Goal: Information Seeking & Learning: Learn about a topic

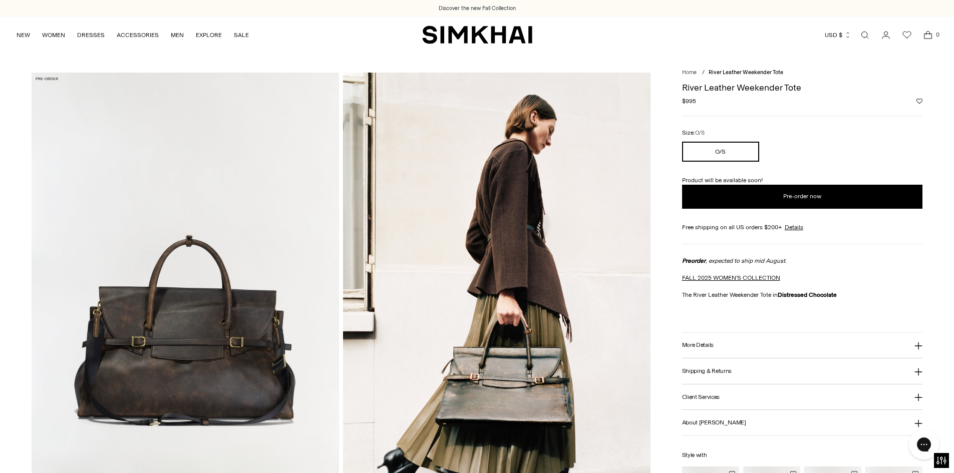
click at [514, 376] on img at bounding box center [496, 303] width 307 height 461
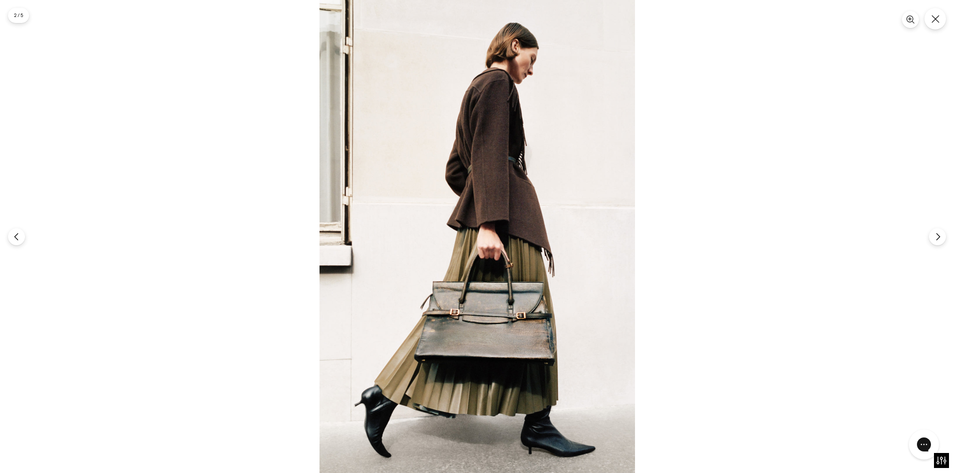
click at [496, 329] on img at bounding box center [476, 236] width 315 height 473
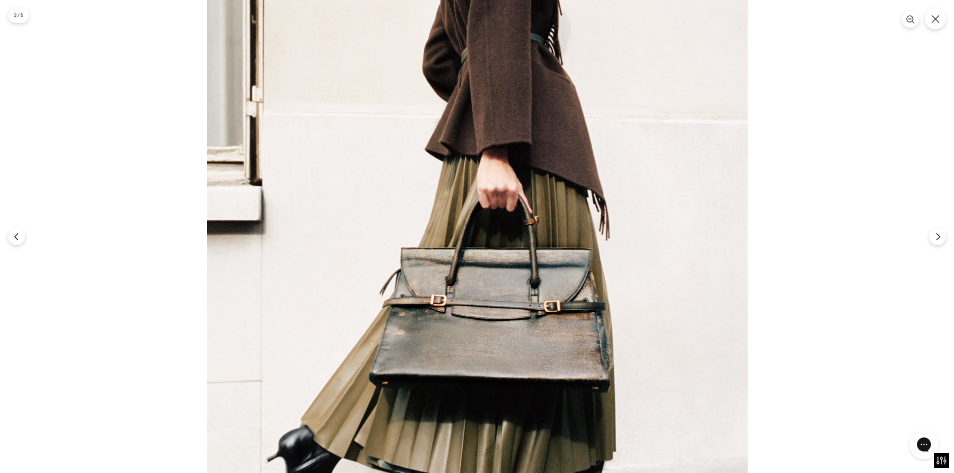
click at [494, 328] on img at bounding box center [477, 170] width 541 height 811
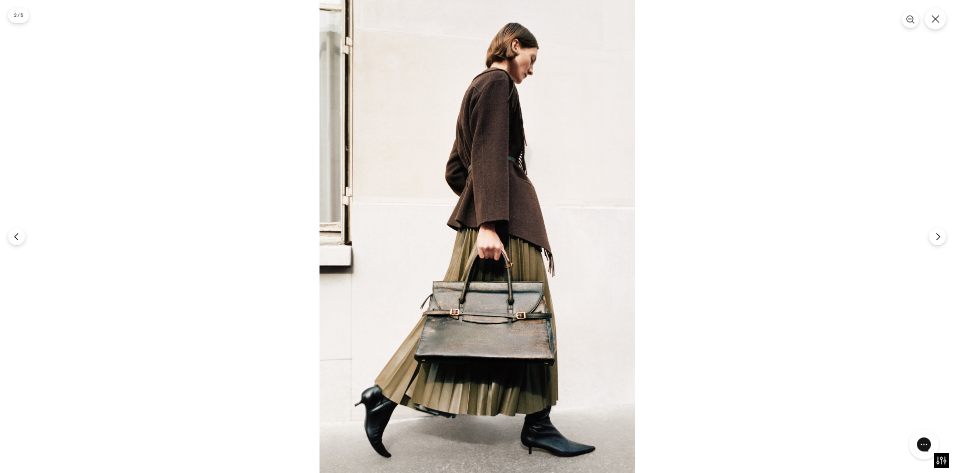
click at [489, 328] on img at bounding box center [476, 236] width 315 height 473
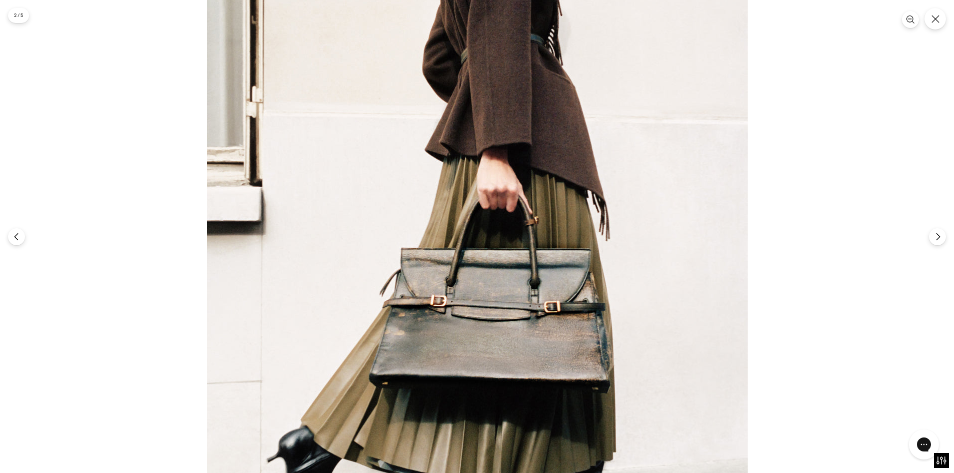
click at [489, 328] on img at bounding box center [477, 171] width 541 height 811
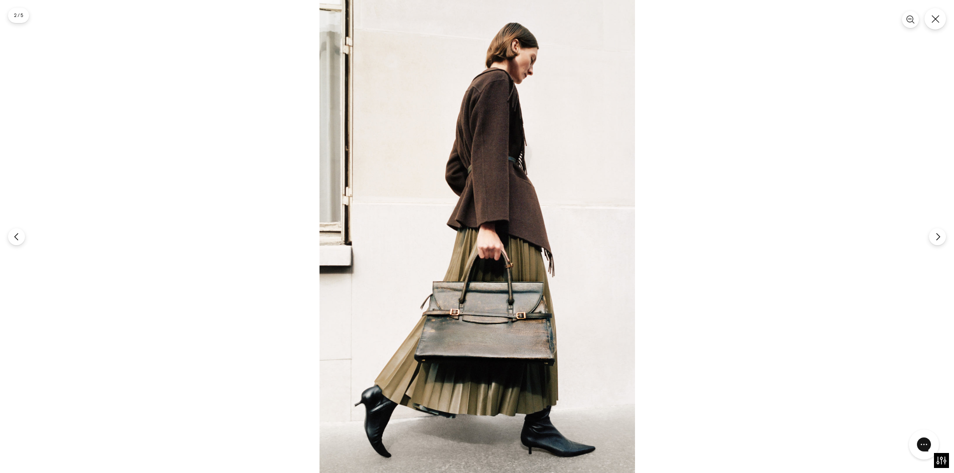
click at [489, 328] on img at bounding box center [476, 236] width 315 height 473
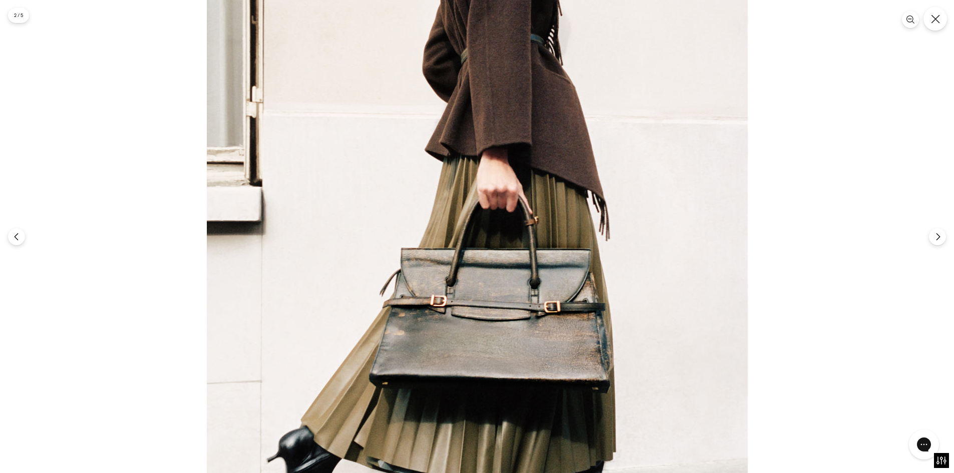
click at [933, 16] on icon "Close" at bounding box center [934, 19] width 9 height 9
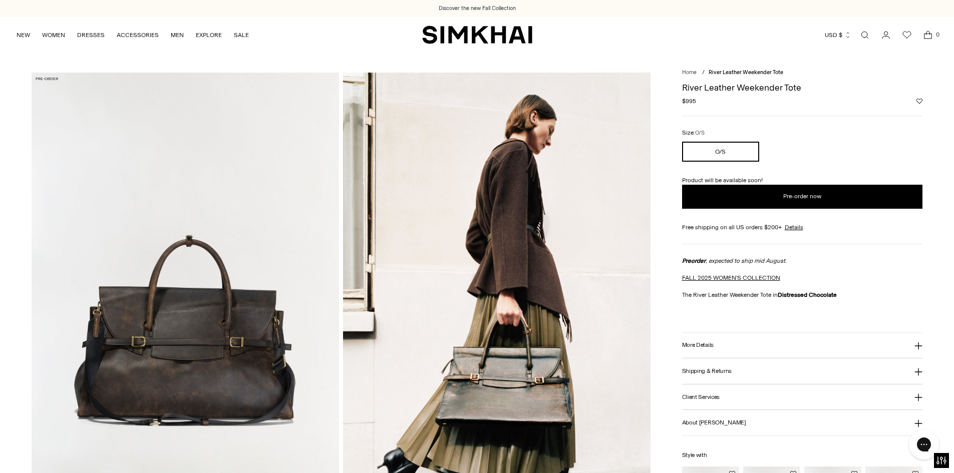
click at [170, 359] on img at bounding box center [185, 303] width 307 height 461
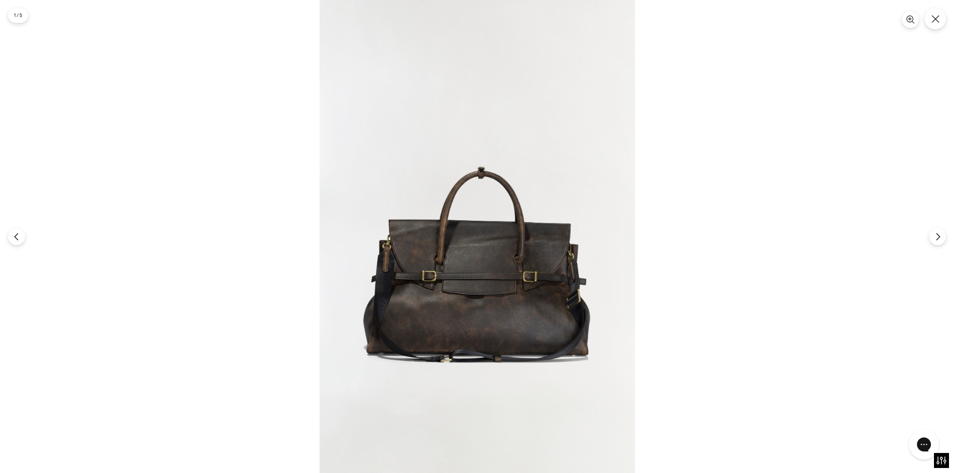
click at [450, 250] on img at bounding box center [476, 236] width 315 height 473
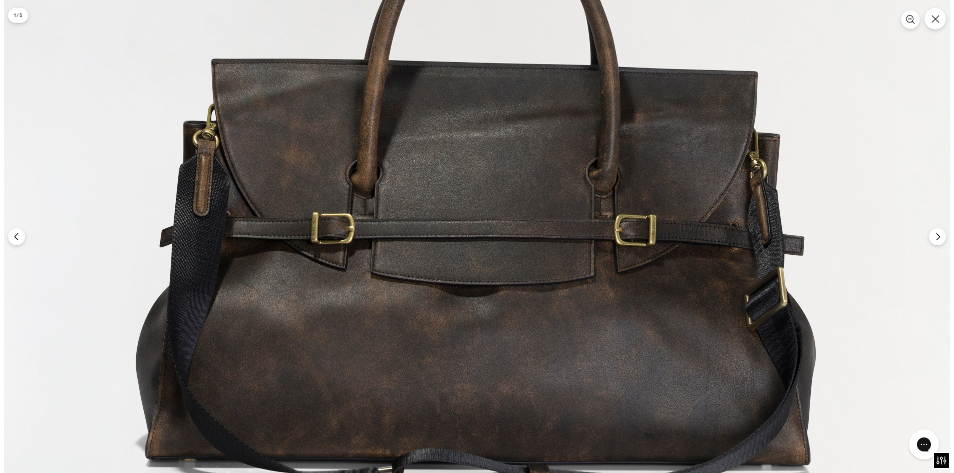
click at [911, 18] on icon "Zoom" at bounding box center [909, 19] width 9 height 9
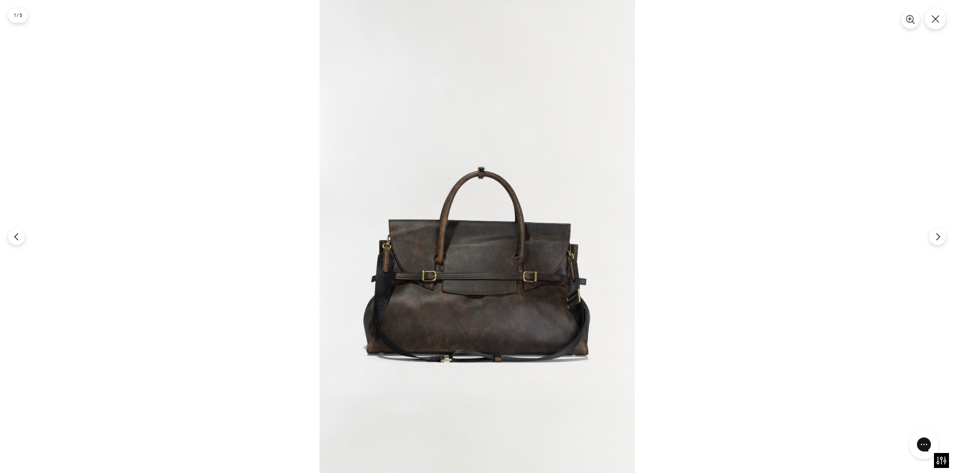
click at [913, 19] on icon "Zoom" at bounding box center [909, 19] width 7 height 7
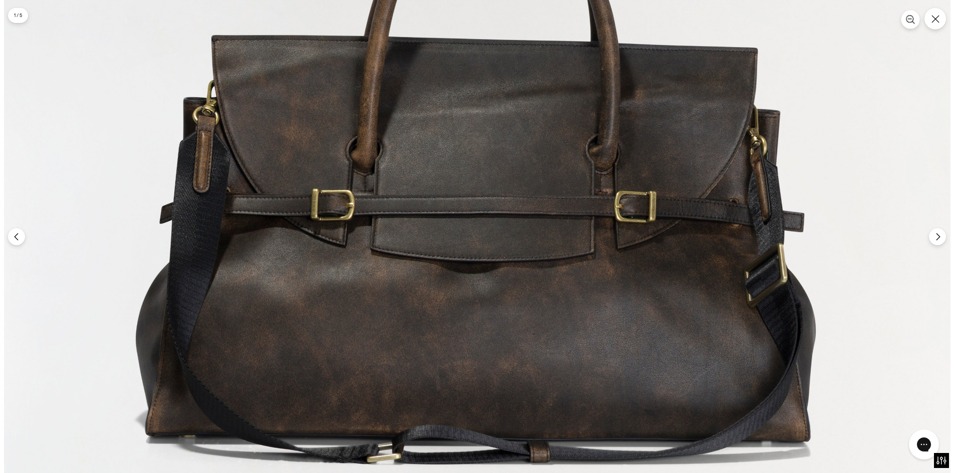
click at [910, 18] on icon "Zoom" at bounding box center [909, 19] width 9 height 9
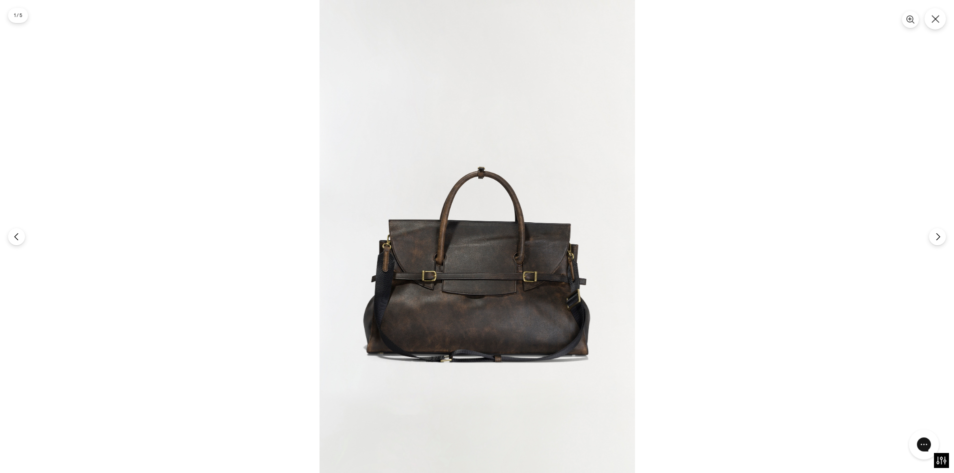
click at [584, 182] on img at bounding box center [476, 236] width 315 height 473
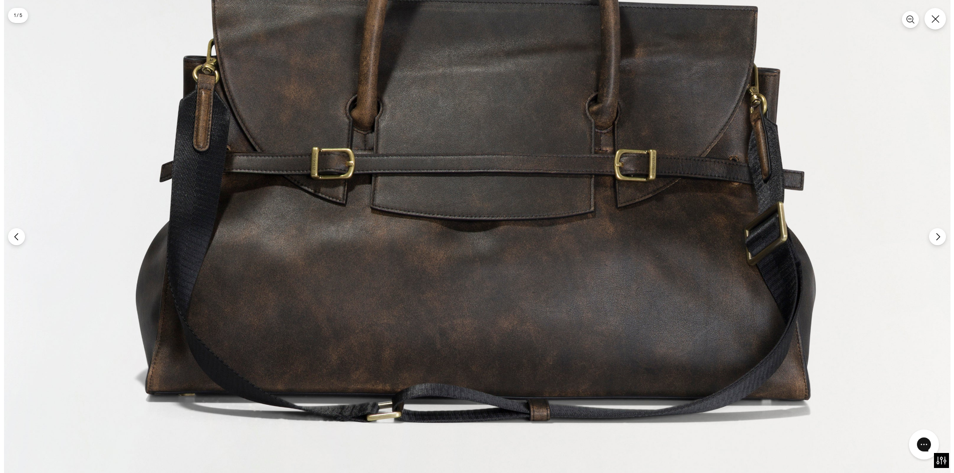
click at [794, 103] on img at bounding box center [477, 44] width 946 height 1419
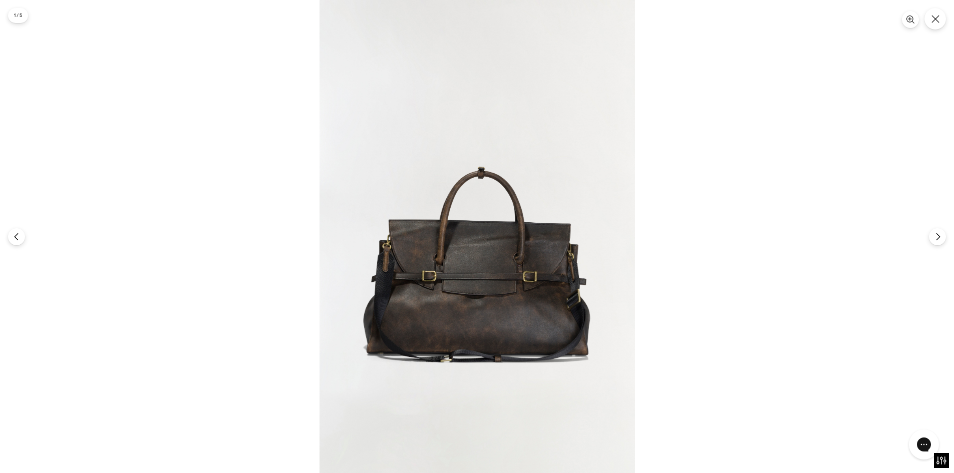
click at [579, 132] on img at bounding box center [476, 236] width 315 height 473
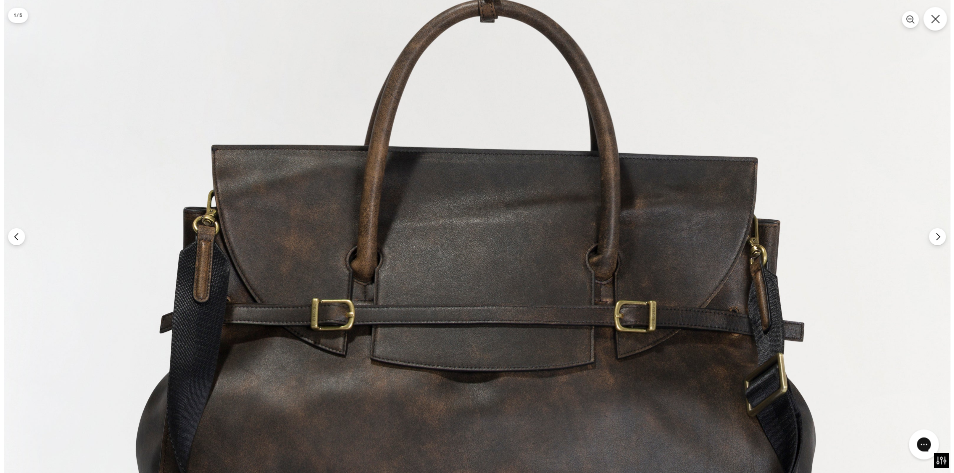
click at [934, 26] on button "Close" at bounding box center [935, 19] width 24 height 24
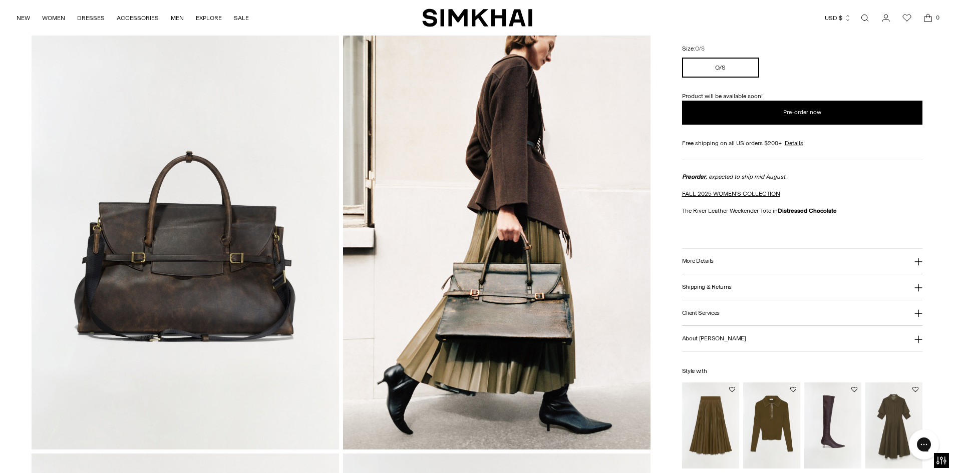
scroll to position [100, 0]
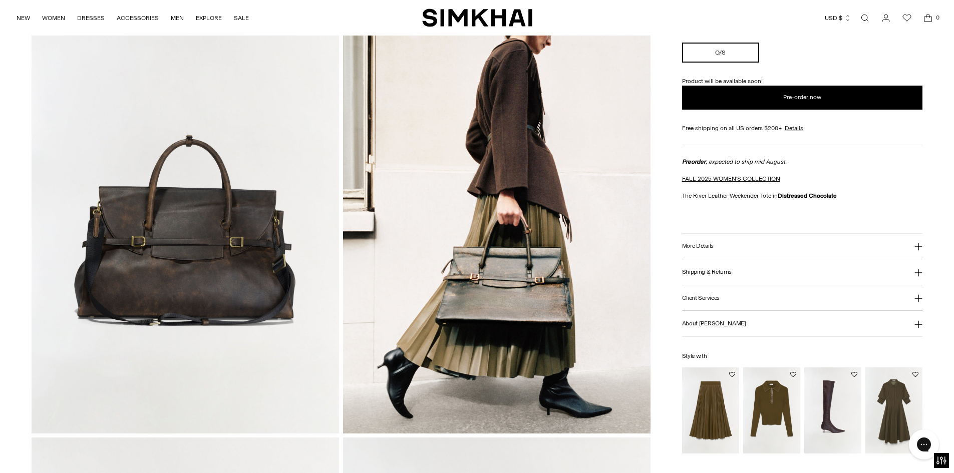
click at [530, 301] on img at bounding box center [496, 202] width 307 height 461
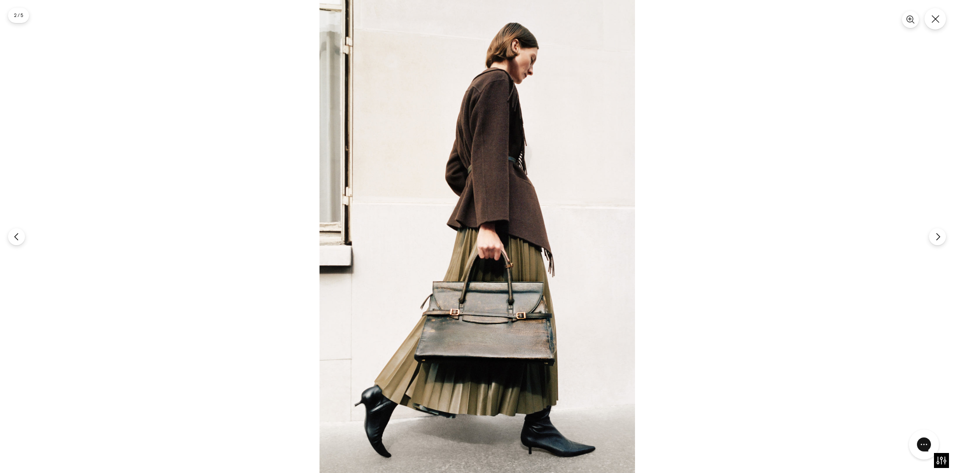
click at [523, 305] on img at bounding box center [476, 236] width 315 height 473
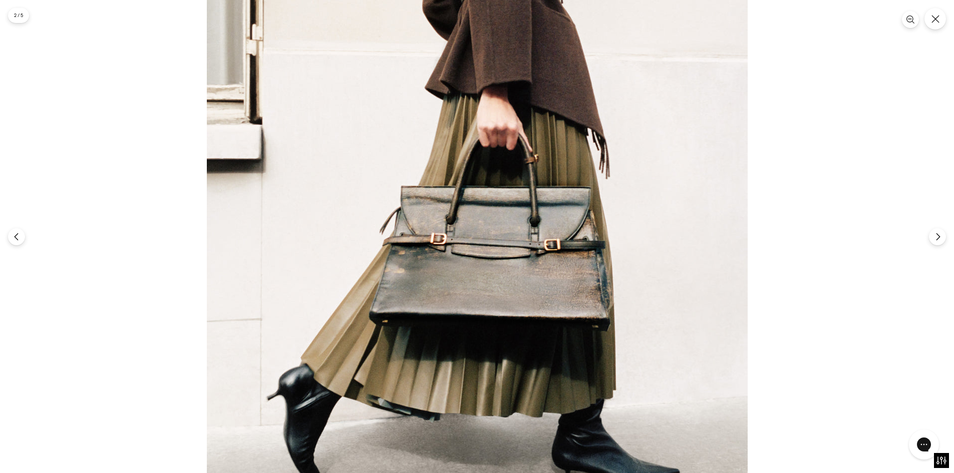
click at [514, 186] on img at bounding box center [477, 109] width 541 height 811
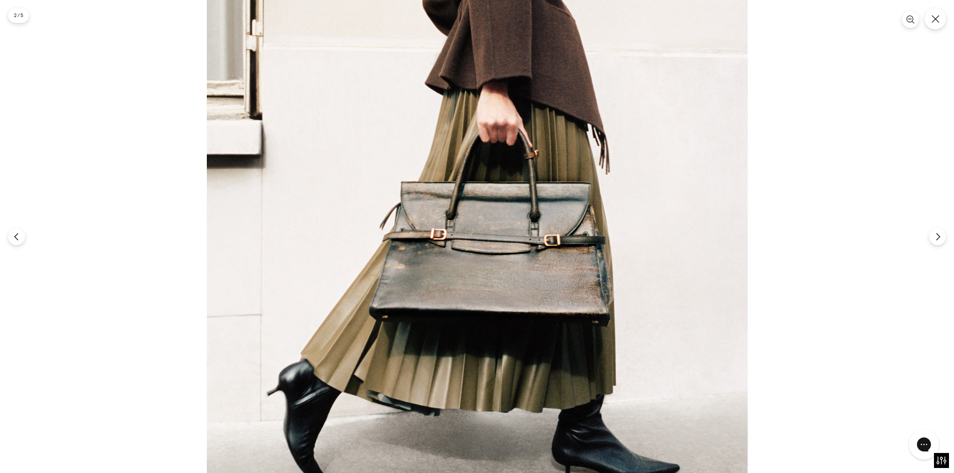
click at [513, 198] on img at bounding box center [477, 104] width 541 height 811
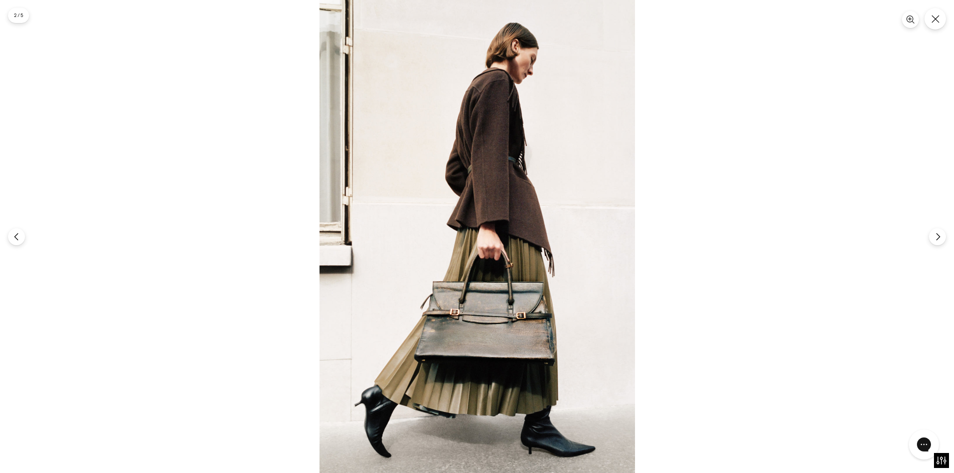
click at [513, 198] on img at bounding box center [476, 236] width 315 height 473
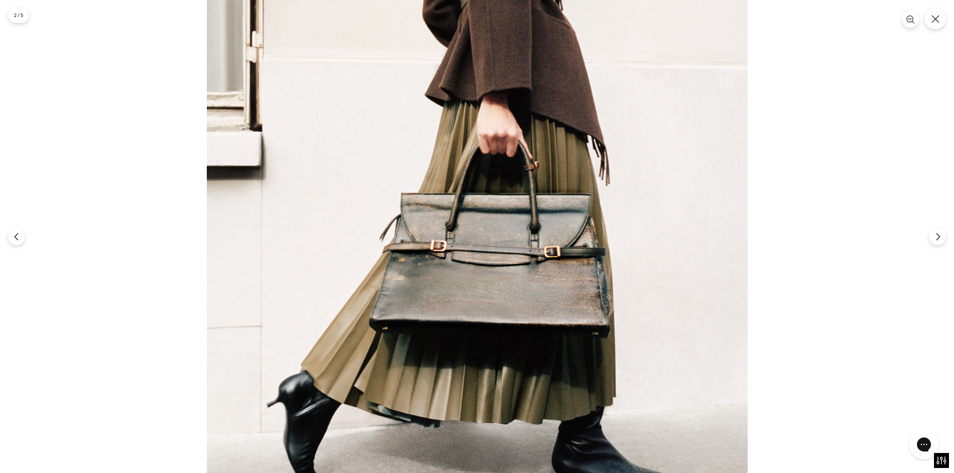
click at [642, 131] on img at bounding box center [477, 116] width 541 height 811
click at [938, 19] on icon "Close" at bounding box center [934, 19] width 9 height 9
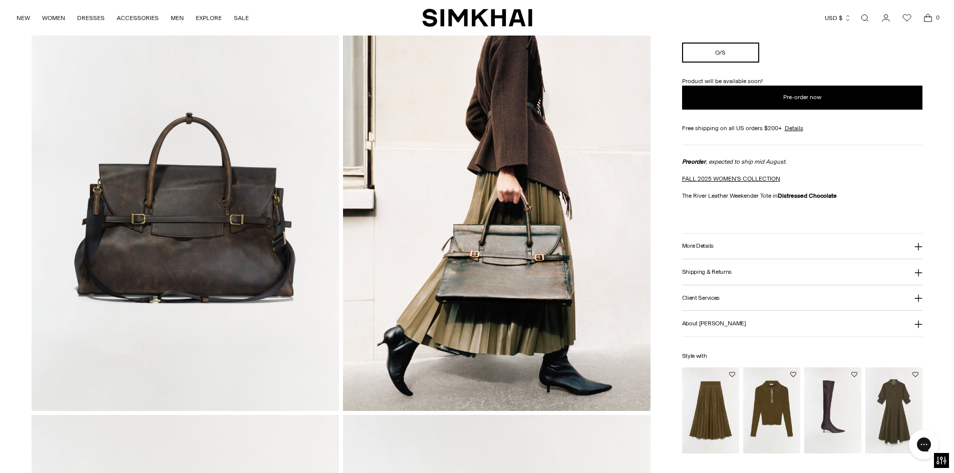
scroll to position [150, 0]
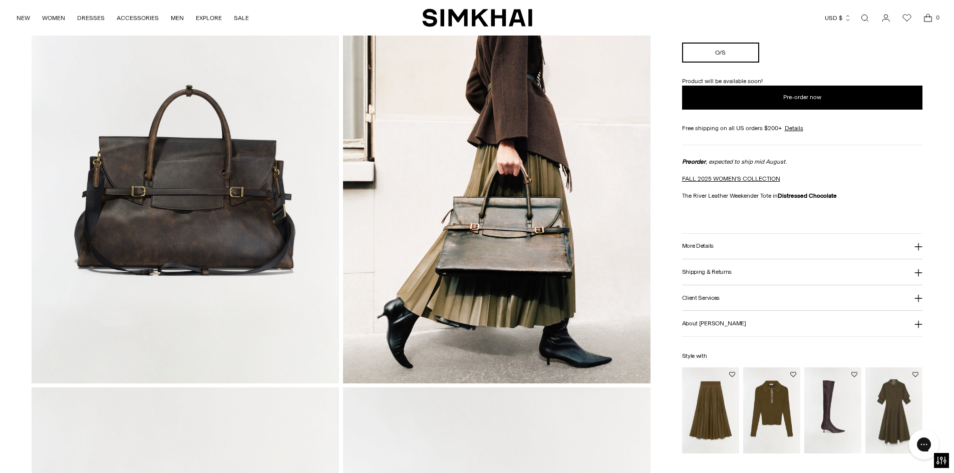
click at [699, 248] on h3 "More Details" at bounding box center [698, 246] width 32 height 7
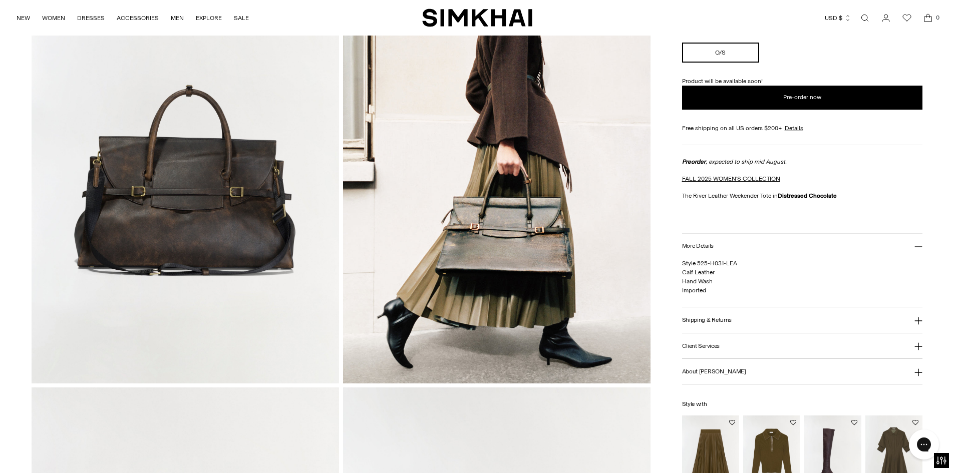
click at [690, 243] on h3 "More Details" at bounding box center [698, 246] width 32 height 7
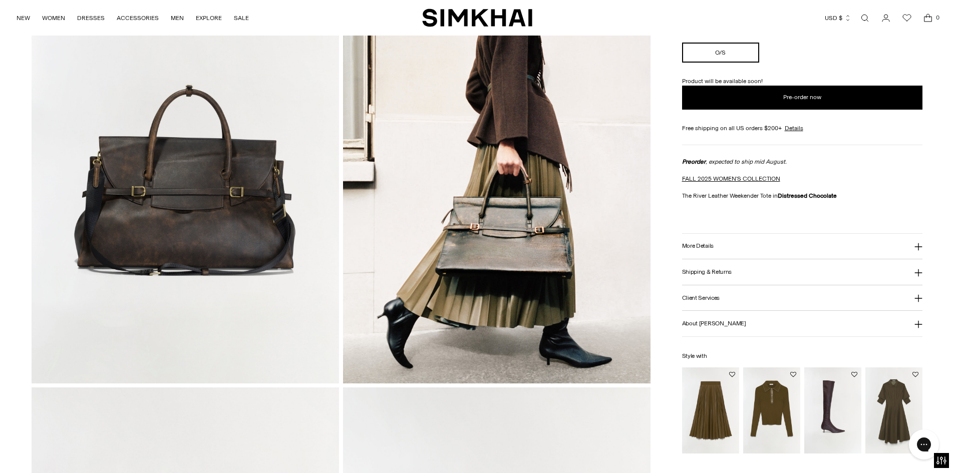
click at [690, 243] on h3 "More Details" at bounding box center [698, 246] width 32 height 7
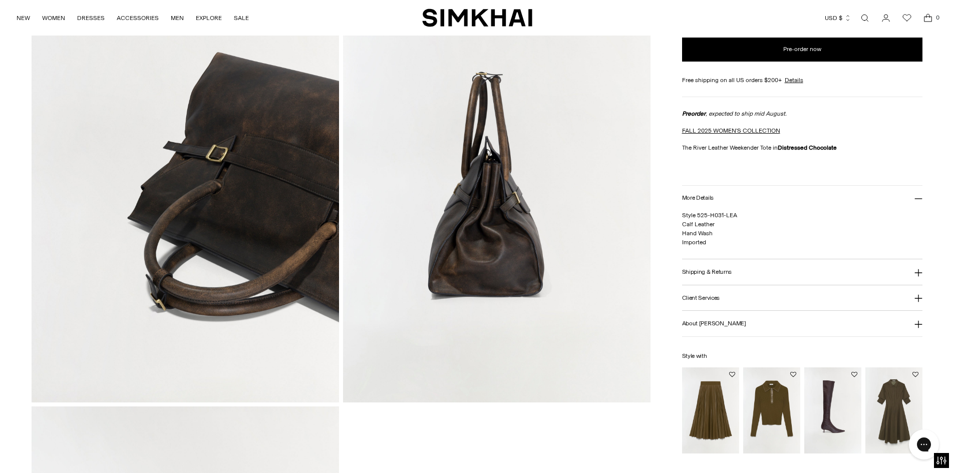
scroll to position [601, 0]
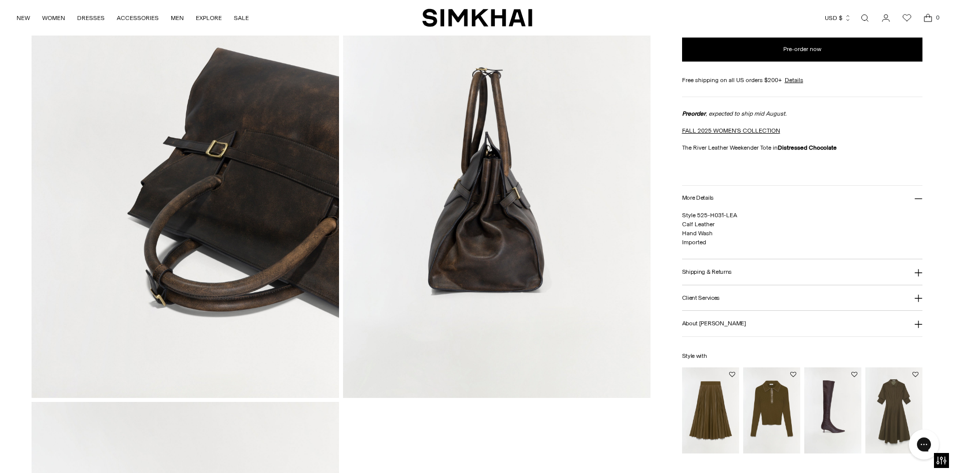
click at [195, 210] on img at bounding box center [185, 167] width 307 height 461
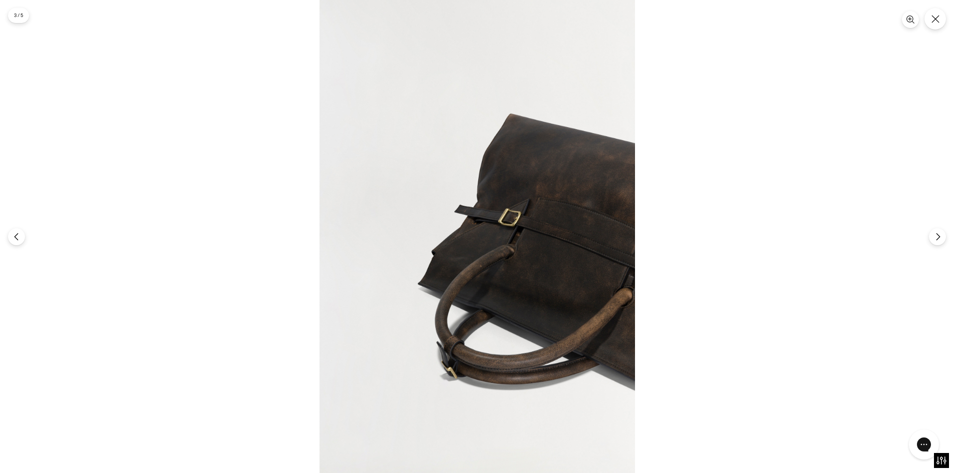
click at [550, 174] on img at bounding box center [476, 236] width 315 height 473
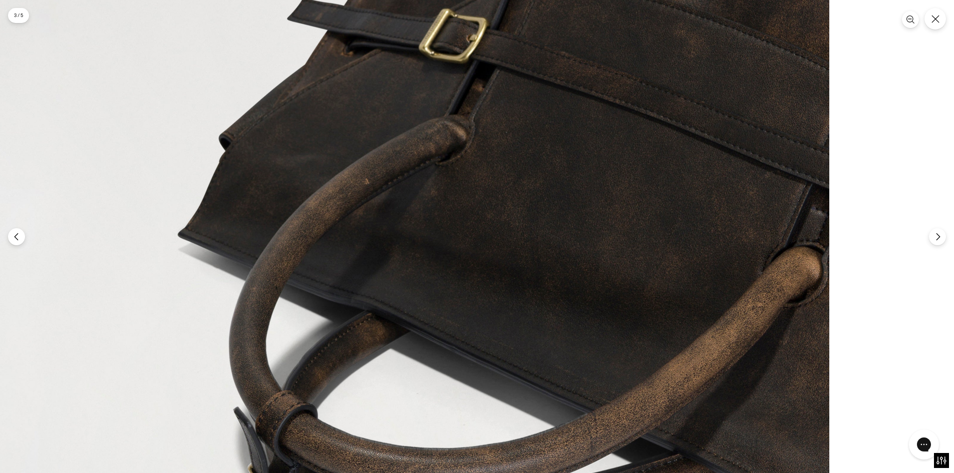
click at [301, 94] on img at bounding box center [356, 92] width 946 height 1419
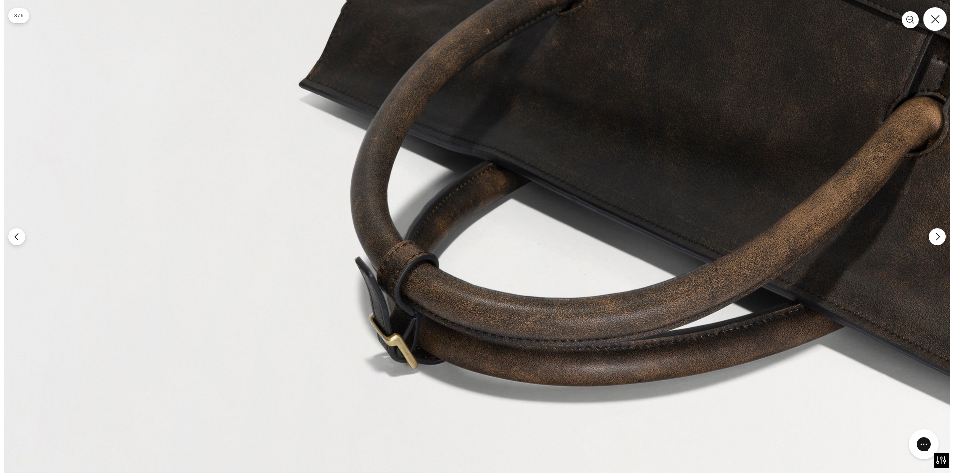
click at [933, 19] on icon "Close" at bounding box center [934, 19] width 9 height 9
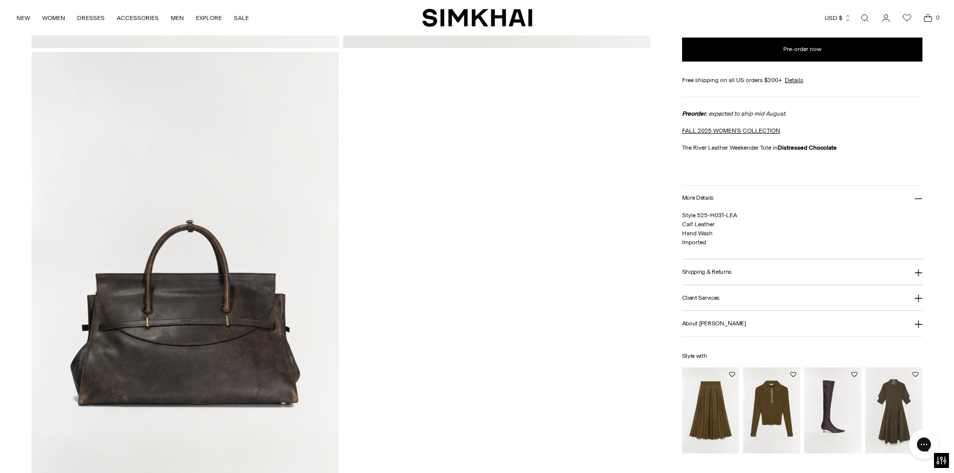
scroll to position [951, 0]
click at [184, 342] on img at bounding box center [185, 282] width 307 height 461
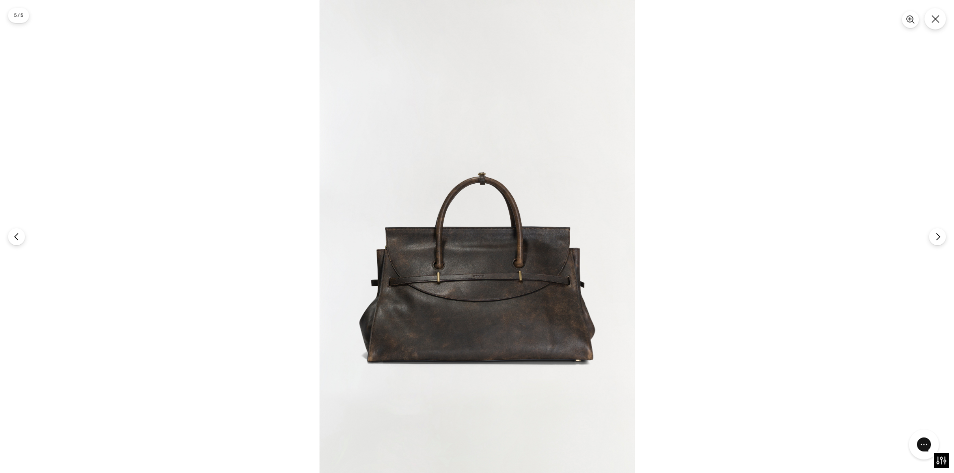
click at [489, 268] on img at bounding box center [476, 236] width 315 height 473
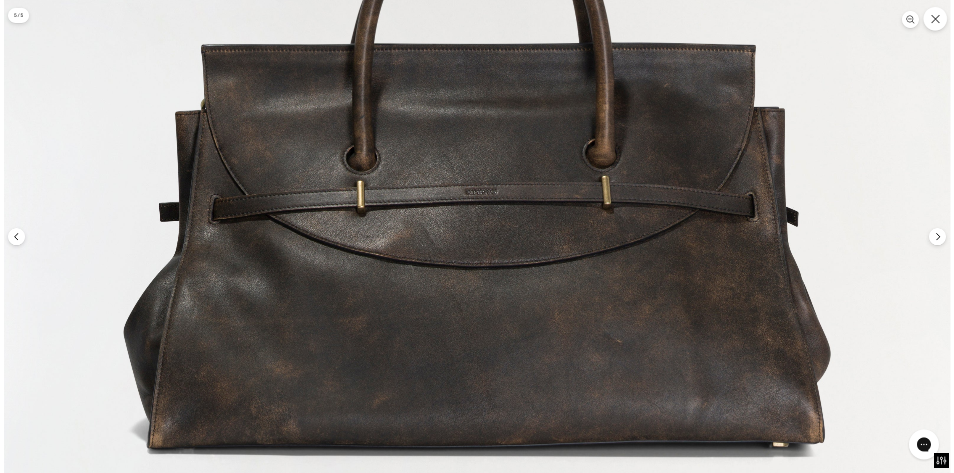
click at [931, 15] on icon "Close" at bounding box center [934, 19] width 9 height 9
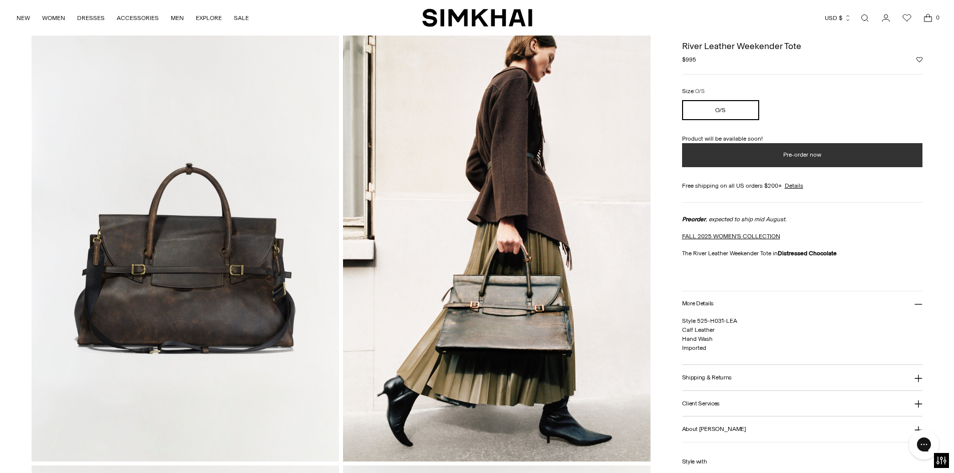
scroll to position [0, 0]
